Goal: Transaction & Acquisition: Purchase product/service

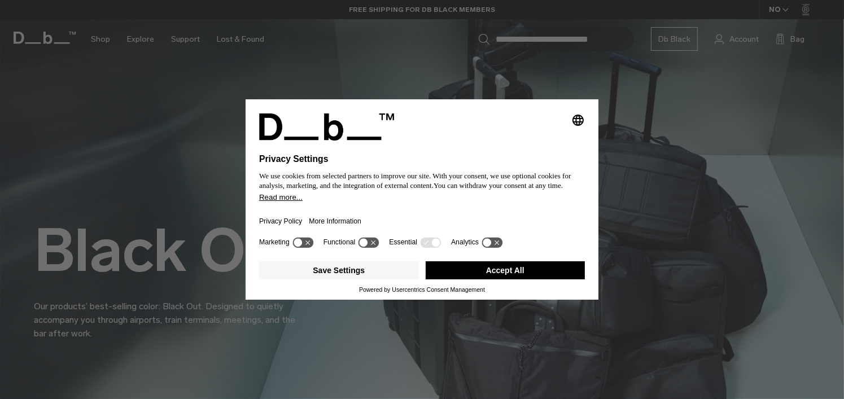
click at [476, 266] on button "Accept All" at bounding box center [506, 270] width 160 height 18
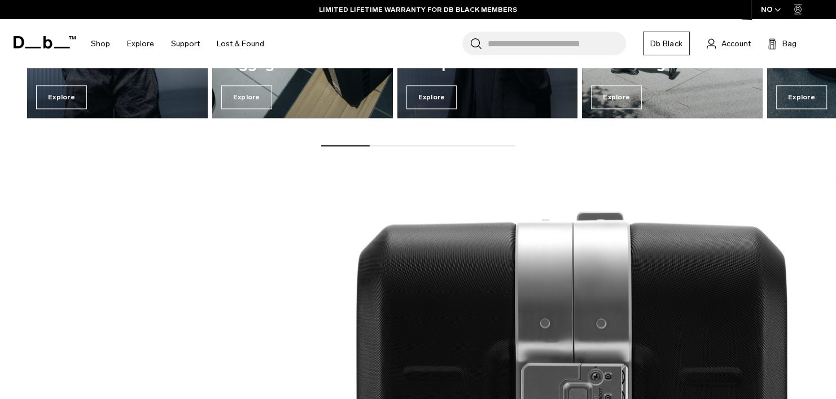
scroll to position [1298, 0]
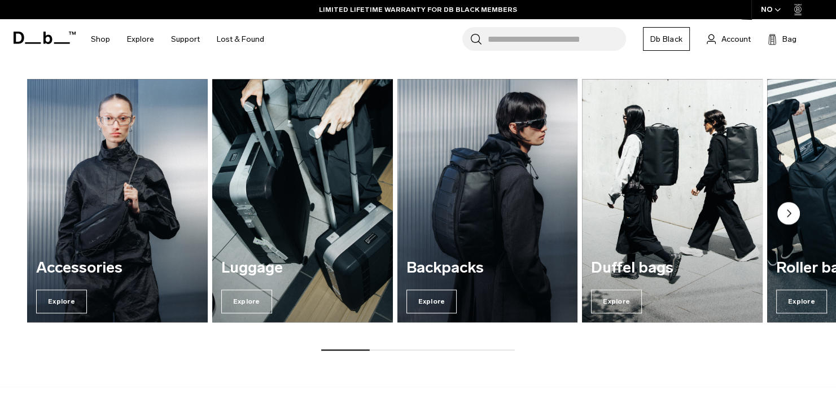
click at [782, 207] on circle "Next slide" at bounding box center [788, 213] width 23 height 23
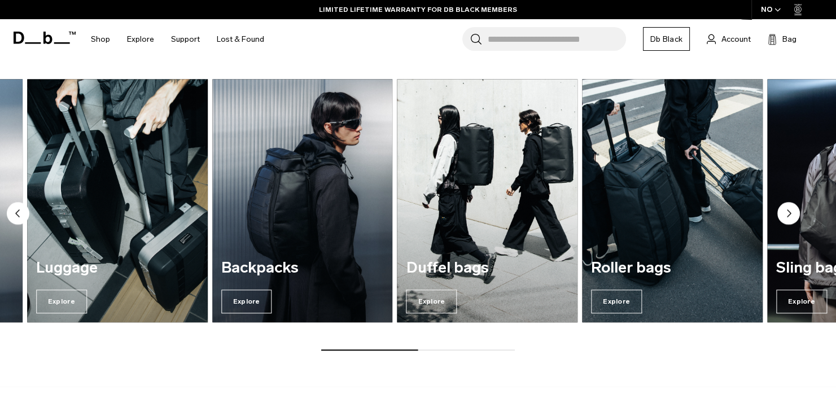
click at [782, 207] on circle "Next slide" at bounding box center [788, 213] width 23 height 23
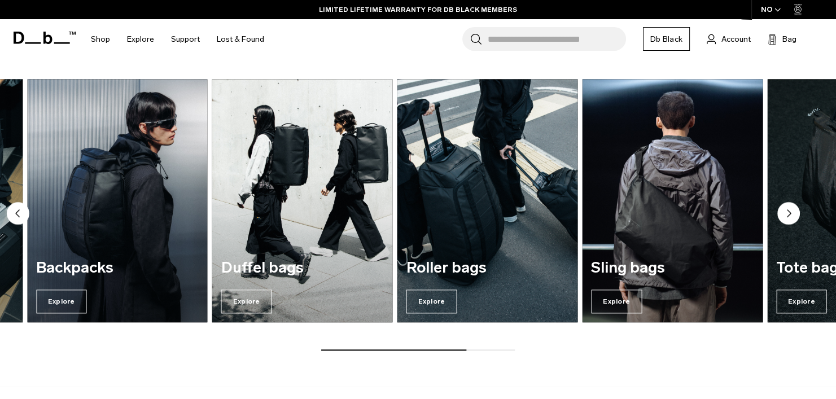
click at [782, 207] on circle "Next slide" at bounding box center [788, 213] width 23 height 23
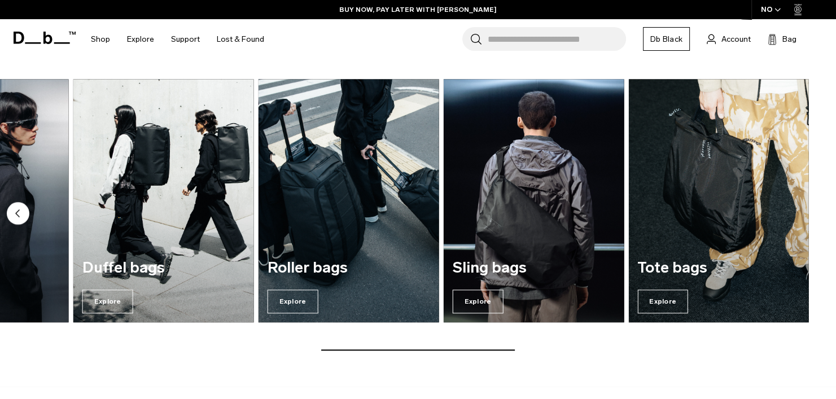
click at [782, 207] on img "7 / 7" at bounding box center [718, 201] width 181 height 244
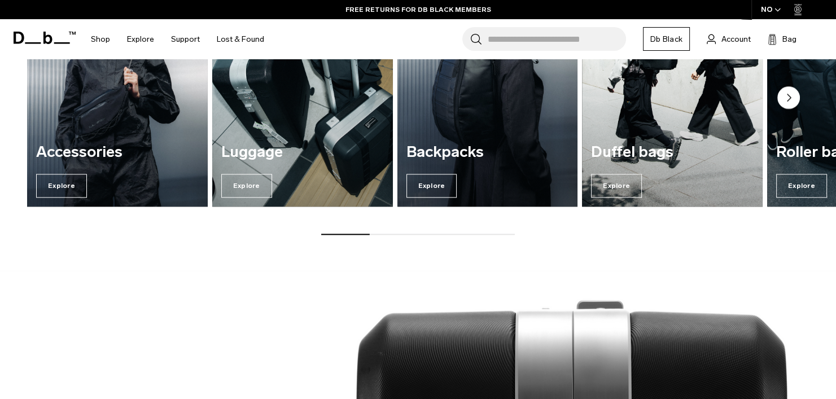
scroll to position [1348, 0]
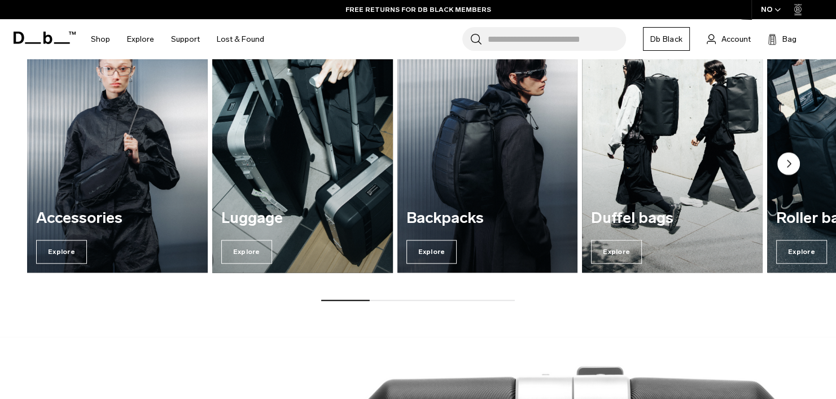
click at [294, 211] on h3 "Luggage" at bounding box center [302, 218] width 163 height 17
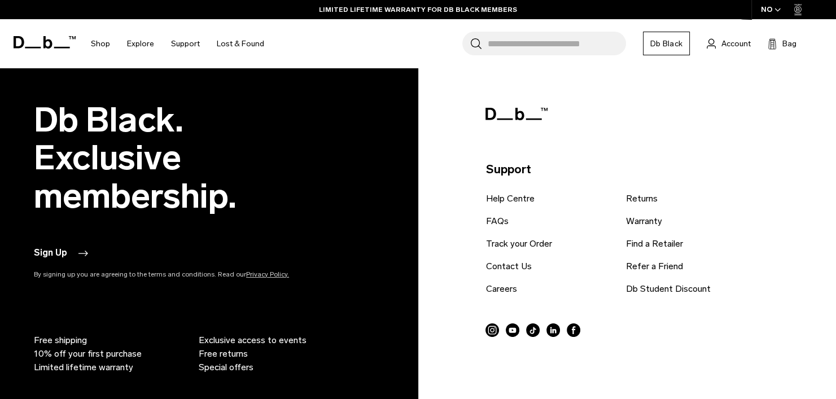
scroll to position [1275, 0]
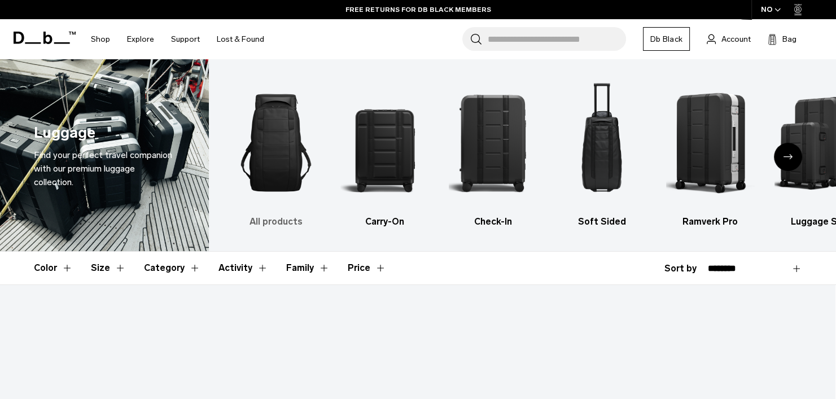
click at [311, 152] on img "1 / 6" at bounding box center [275, 142] width 89 height 133
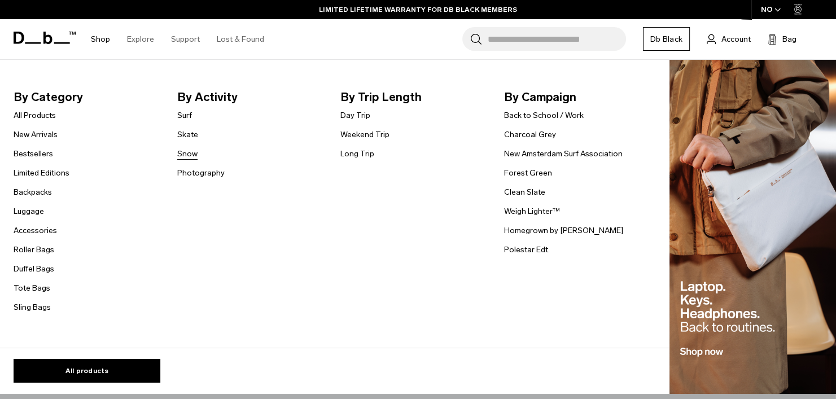
click at [187, 152] on link "Snow" at bounding box center [187, 154] width 20 height 12
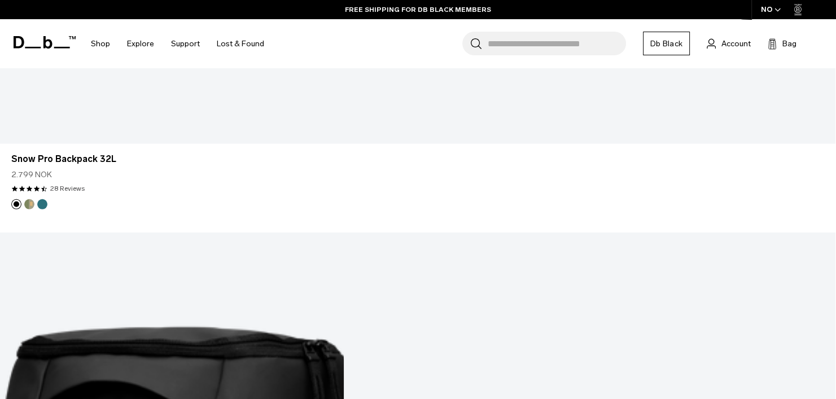
scroll to position [3217, 0]
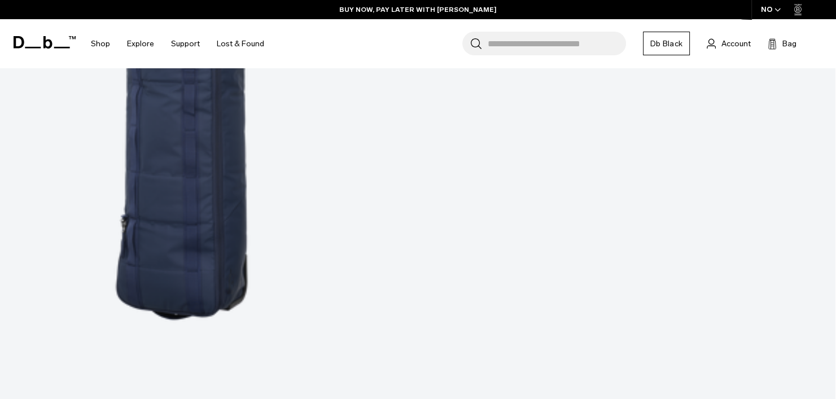
scroll to position [5954, 0]
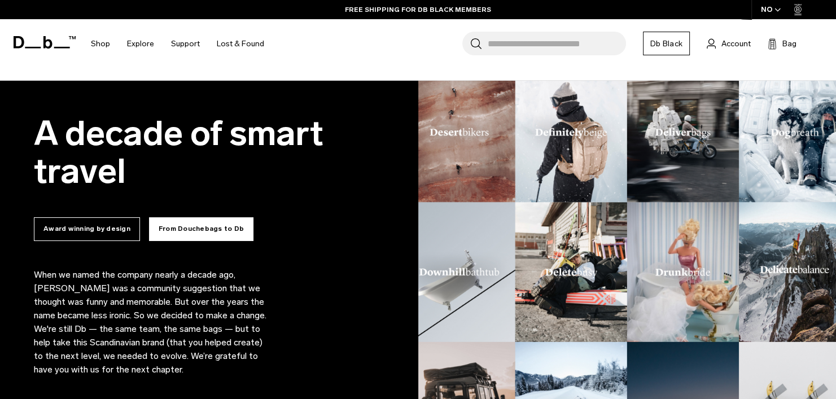
scroll to position [677, 0]
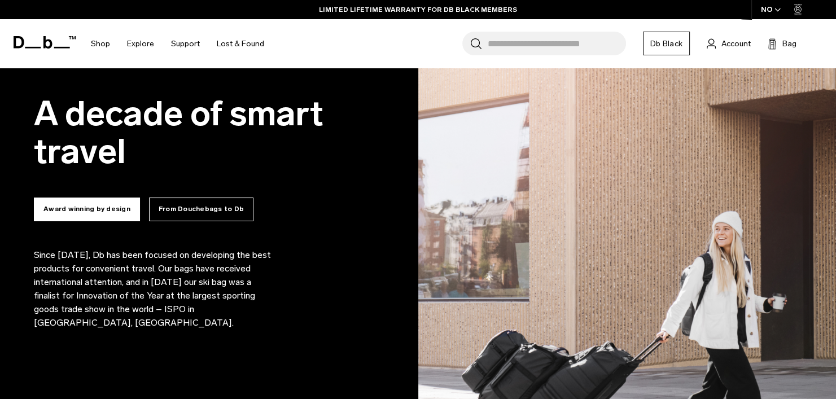
drag, startPoint x: 203, startPoint y: 212, endPoint x: 187, endPoint y: 165, distance: 49.4
click at [187, 156] on h2 "A decade of smart travel" at bounding box center [209, 133] width 351 height 76
click at [184, 200] on button "From Douchebags to Db" at bounding box center [201, 210] width 104 height 24
click at [206, 207] on button "From Douchebags to Db" at bounding box center [201, 210] width 104 height 24
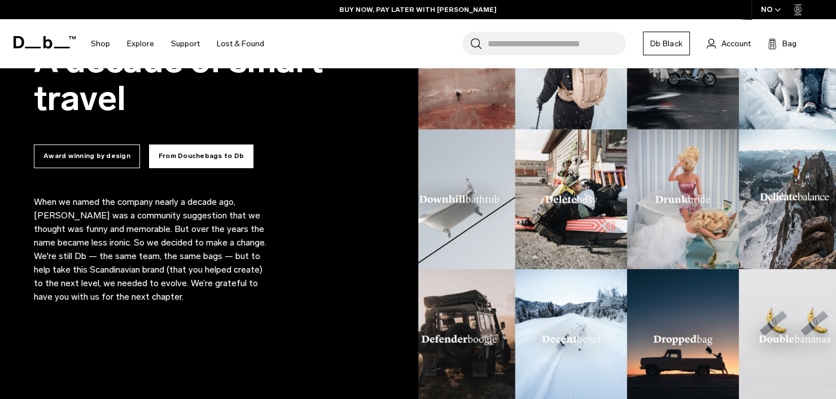
scroll to position [790, 0]
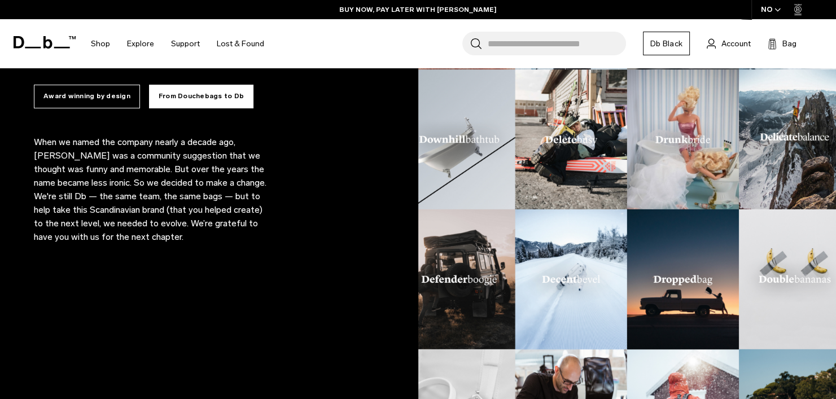
click at [99, 107] on button "Award winning by design" at bounding box center [87, 97] width 106 height 24
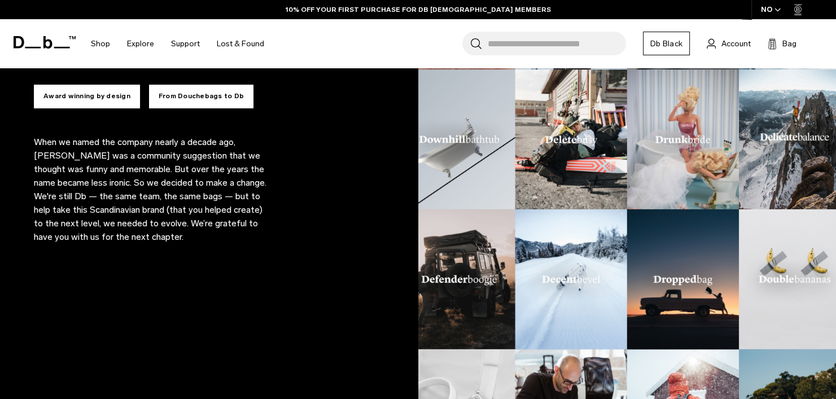
click at [70, 92] on button "Award winning by design" at bounding box center [87, 97] width 106 height 24
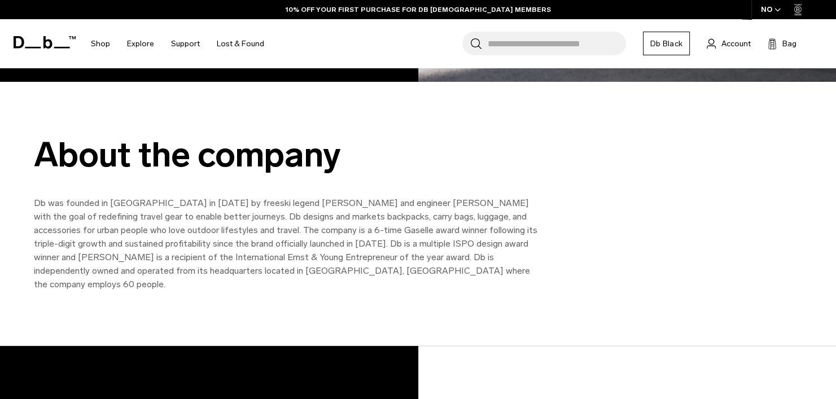
scroll to position [1298, 0]
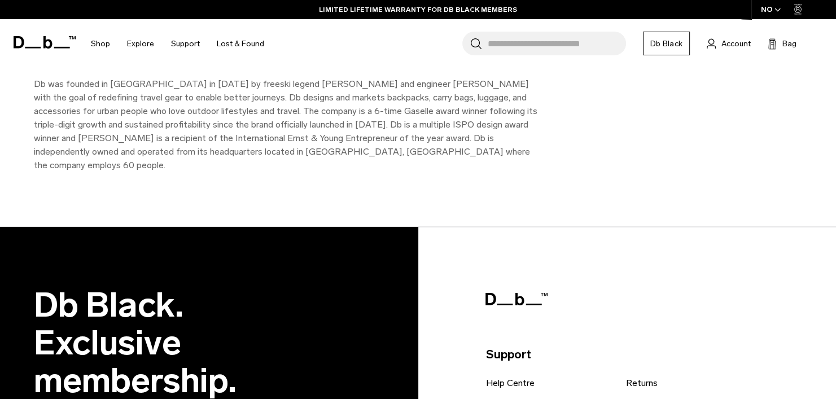
drag, startPoint x: 242, startPoint y: 82, endPoint x: 282, endPoint y: 83, distance: 40.1
click at [282, 83] on p "Db was founded in Norway in 2009 by freeski legend Jon Olsson and engineer Trul…" at bounding box center [288, 124] width 508 height 95
drag, startPoint x: 284, startPoint y: 83, endPoint x: 244, endPoint y: 87, distance: 39.8
click at [244, 87] on p "Db was founded in Norway in 2009 by freeski legend Jon Olsson and engineer Trul…" at bounding box center [288, 124] width 508 height 95
copy p "Jon Olsso"
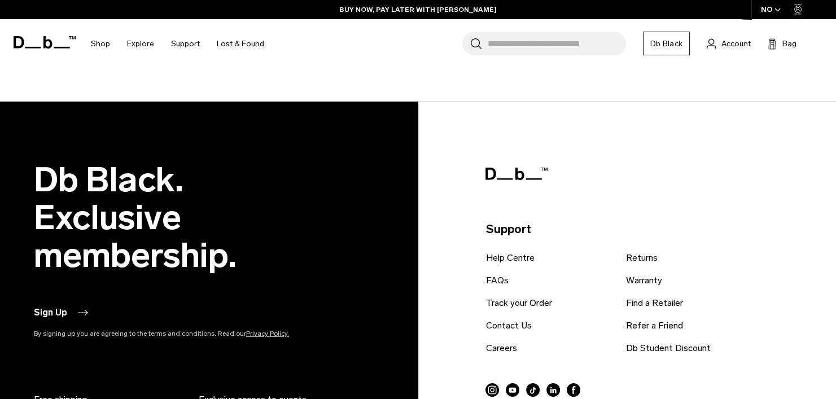
scroll to position [1333, 0]
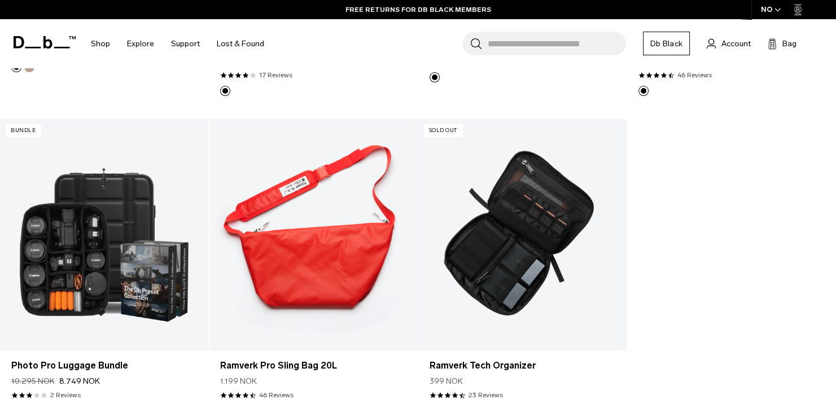
scroll to position [2145, 0]
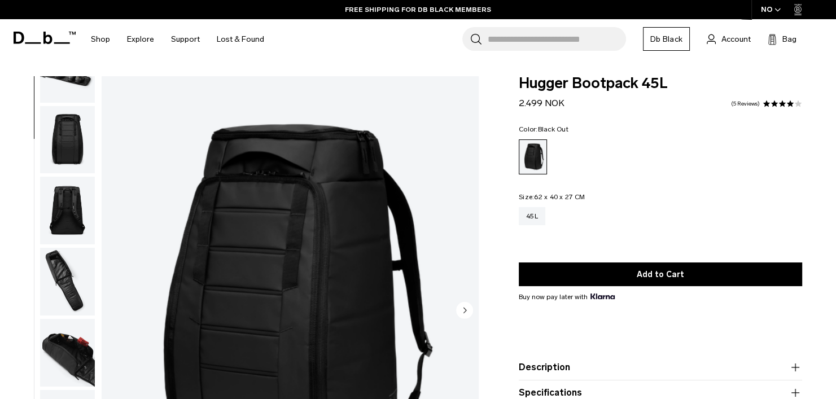
click at [78, 289] on img "button" at bounding box center [67, 282] width 55 height 68
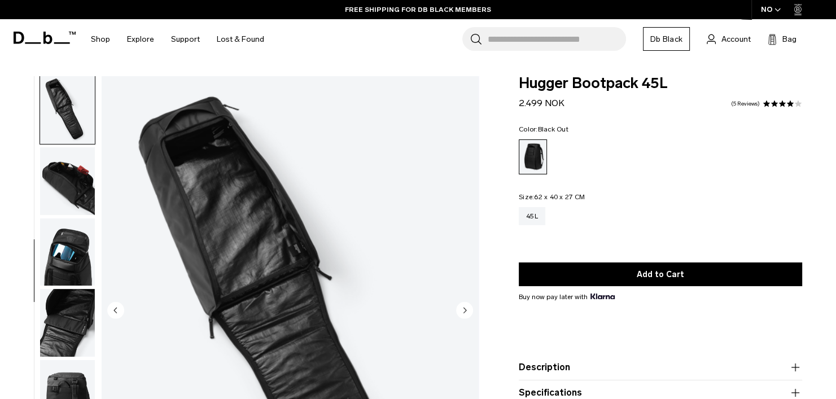
click at [76, 269] on img "button" at bounding box center [67, 252] width 55 height 68
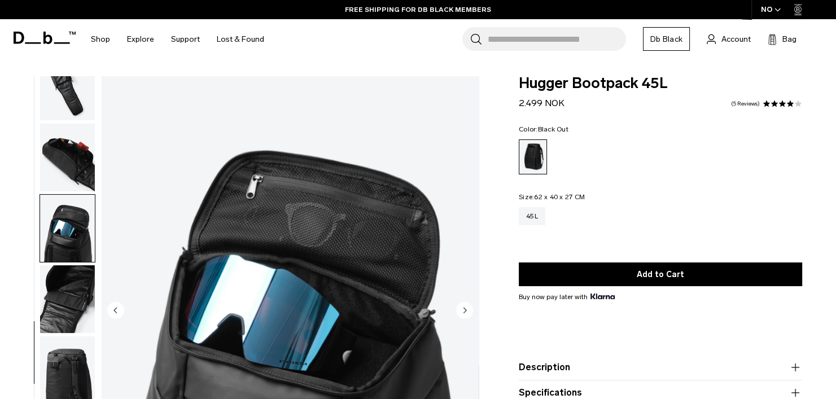
click at [52, 317] on img "button" at bounding box center [67, 299] width 55 height 68
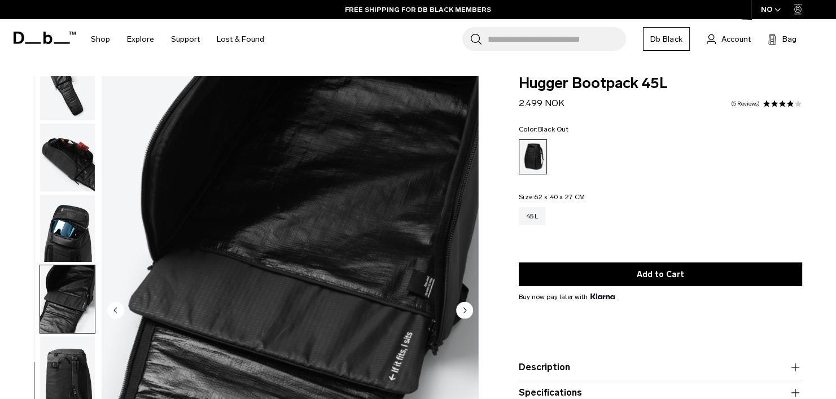
click at [64, 361] on img "button" at bounding box center [67, 370] width 55 height 68
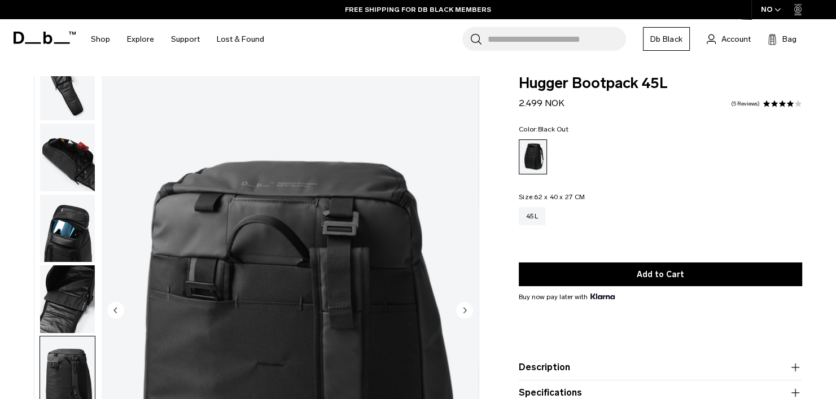
scroll to position [282, 0]
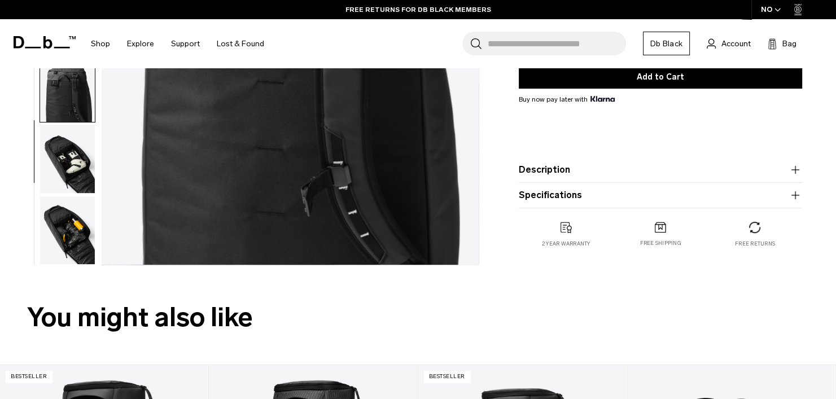
click at [69, 157] on img "button" at bounding box center [67, 159] width 55 height 68
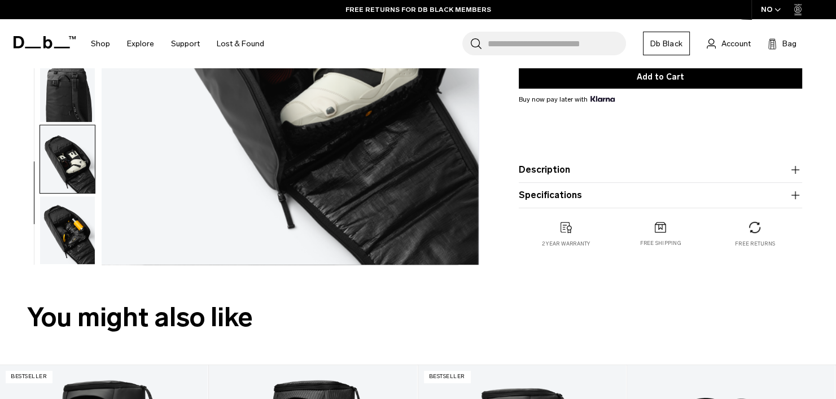
click at [65, 233] on img "button" at bounding box center [67, 230] width 55 height 68
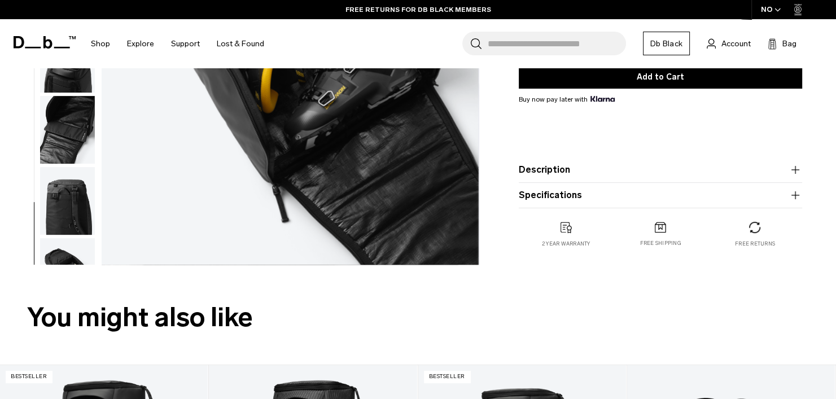
click at [83, 152] on img "button" at bounding box center [67, 130] width 55 height 68
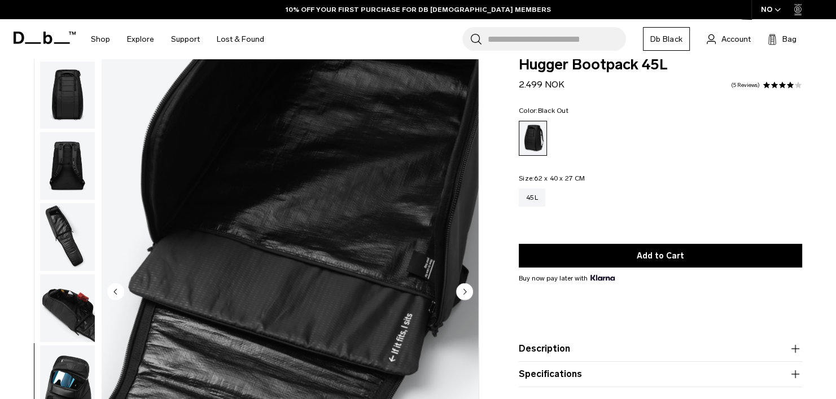
scroll to position [0, 0]
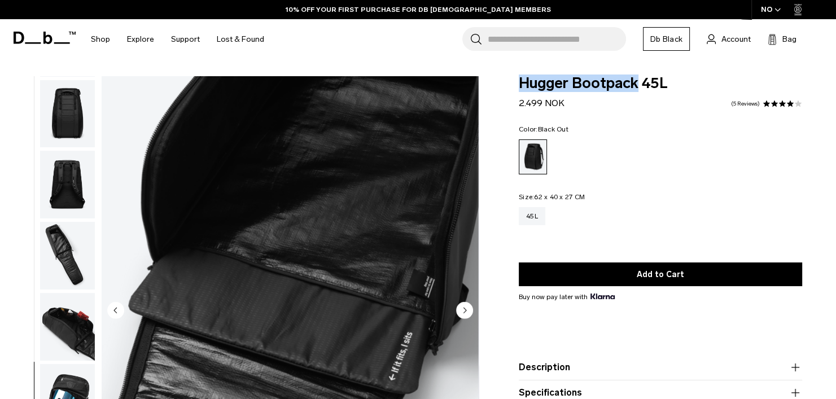
drag, startPoint x: 522, startPoint y: 86, endPoint x: 638, endPoint y: 85, distance: 116.9
click at [638, 85] on span "Hugger Bootpack 45L" at bounding box center [660, 83] width 283 height 15
copy span "Hugger Bootpack"
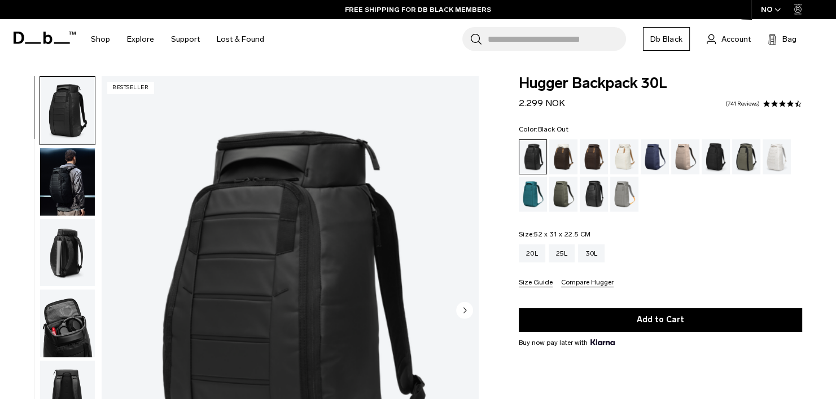
click at [72, 181] on img "button" at bounding box center [67, 182] width 55 height 68
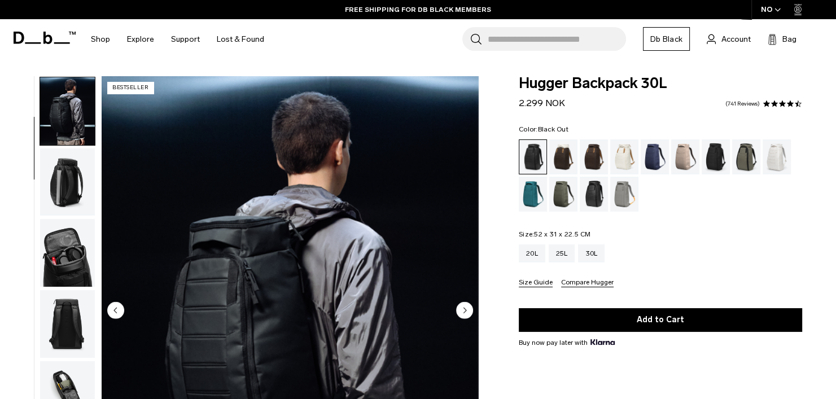
click at [78, 256] on img "button" at bounding box center [67, 253] width 55 height 68
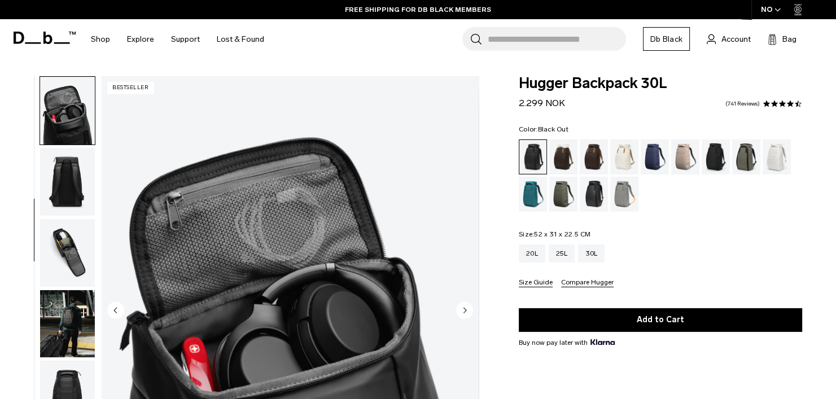
click at [65, 250] on img "button" at bounding box center [67, 253] width 55 height 68
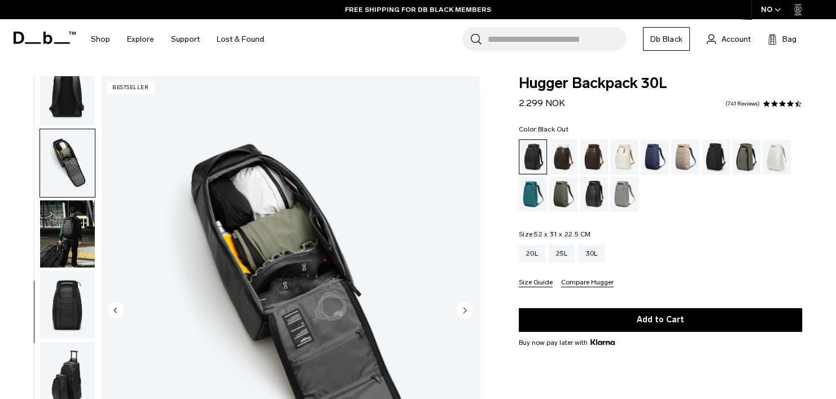
scroll to position [308, 0]
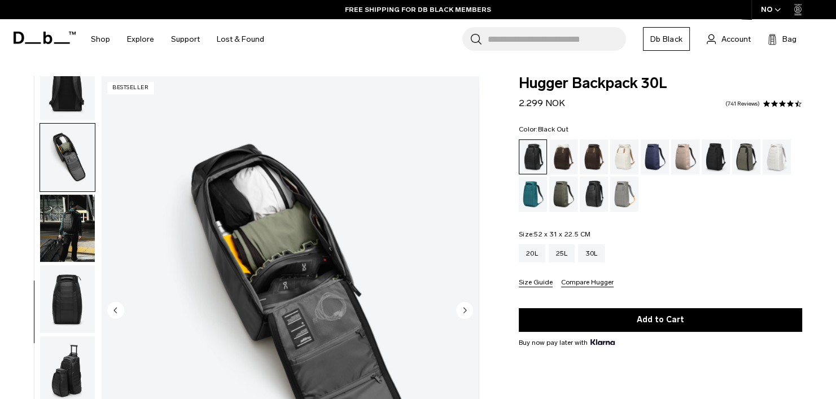
click at [74, 233] on img "button" at bounding box center [67, 229] width 55 height 68
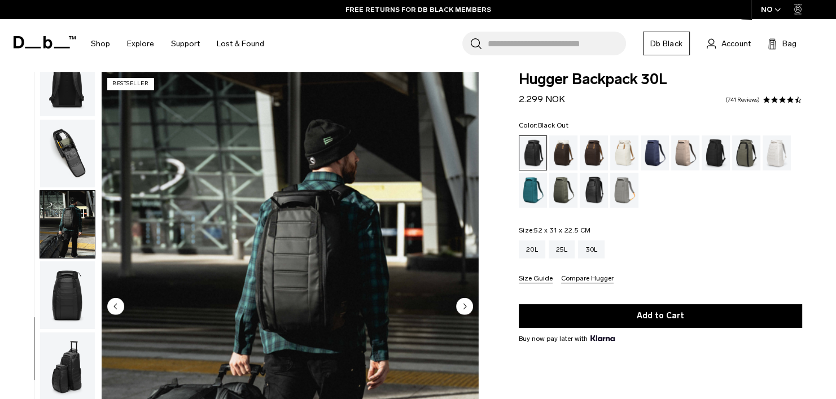
scroll to position [0, 0]
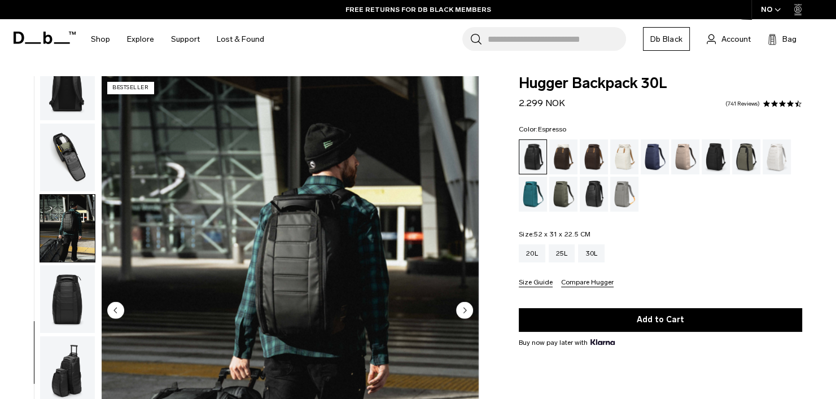
click at [588, 146] on div "Espresso" at bounding box center [594, 156] width 29 height 35
